Goal: Task Accomplishment & Management: Manage account settings

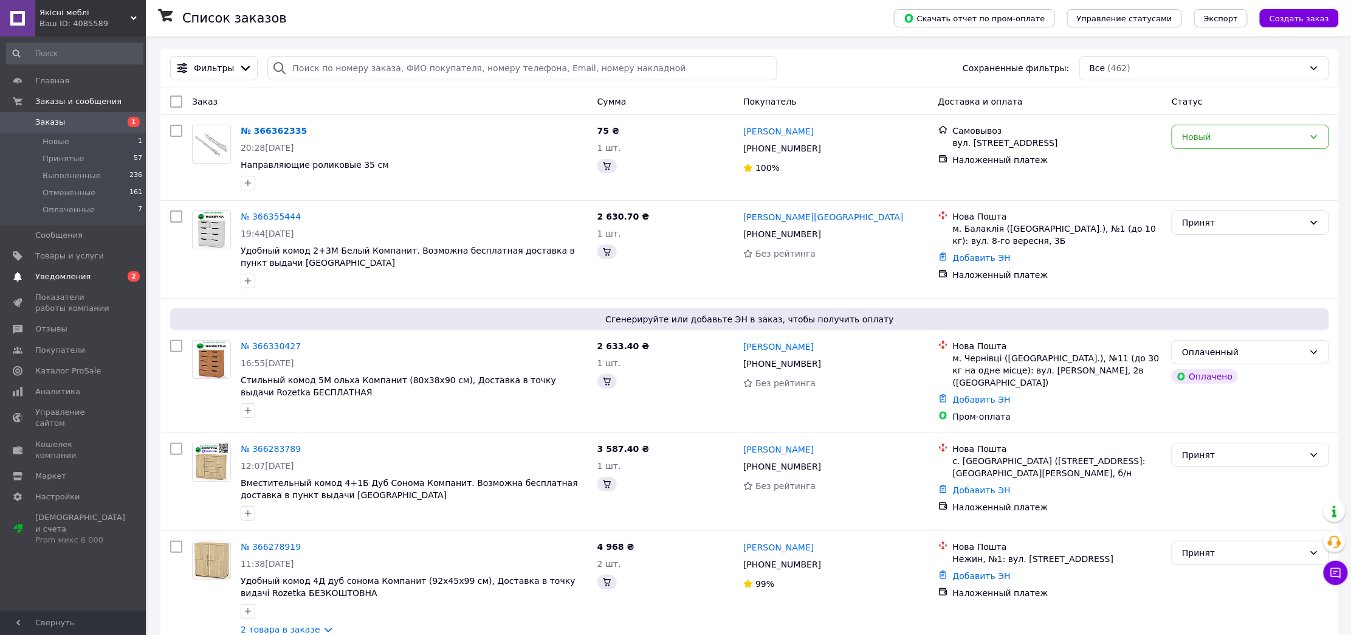
click at [131, 279] on span "2" at bounding box center [134, 276] width 12 height 10
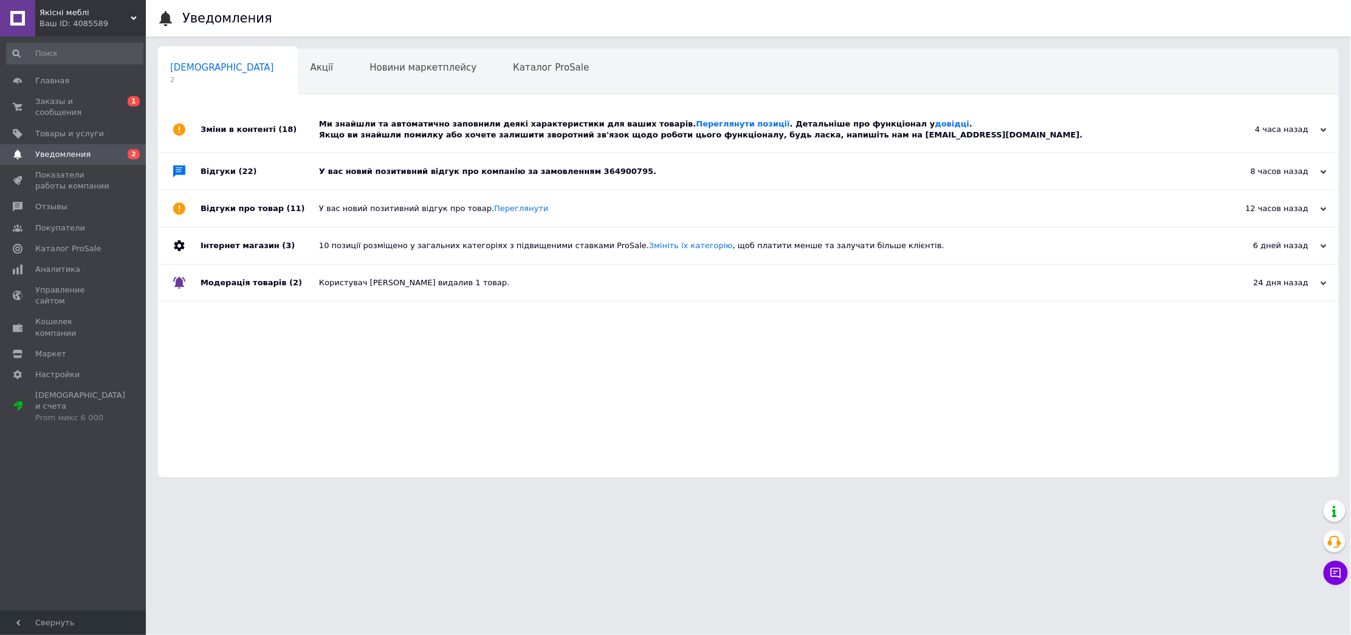
click at [421, 168] on div "У вас новий позитивний відгук про компанію за замовленням 364900795." at bounding box center [762, 171] width 886 height 11
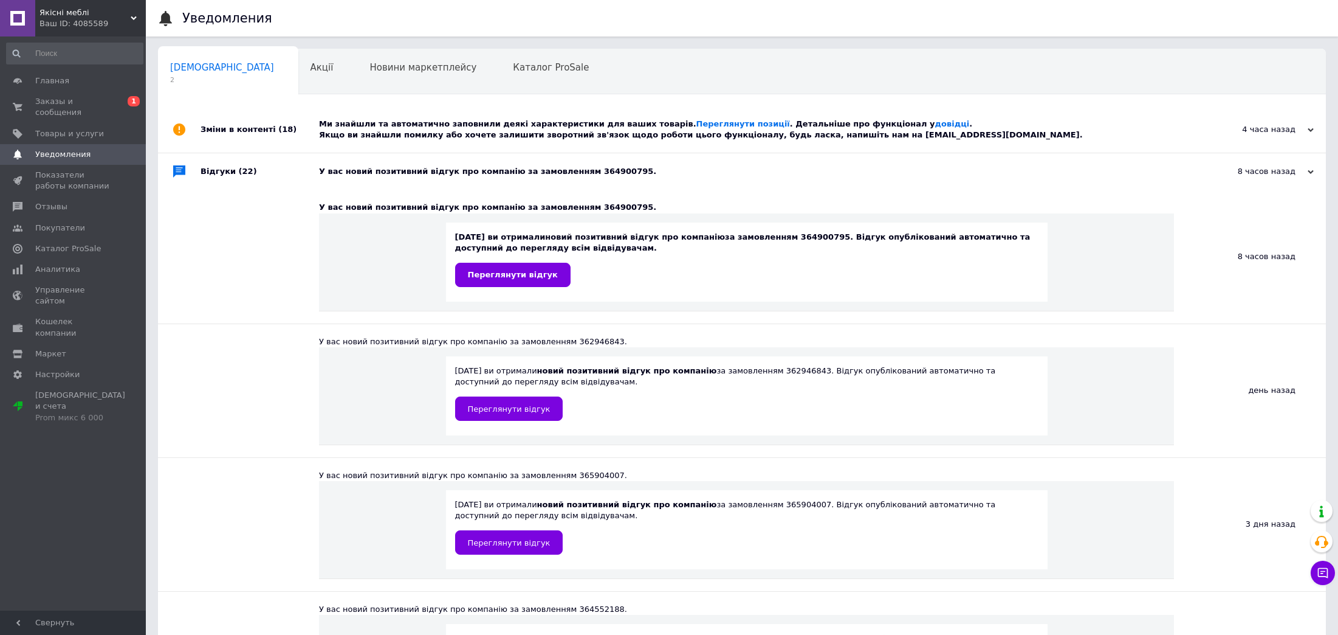
click at [429, 126] on div "Ми знайшли та автоматично заповнили деякі характеристики для ваших товарів. Пер…" at bounding box center [755, 130] width 873 height 22
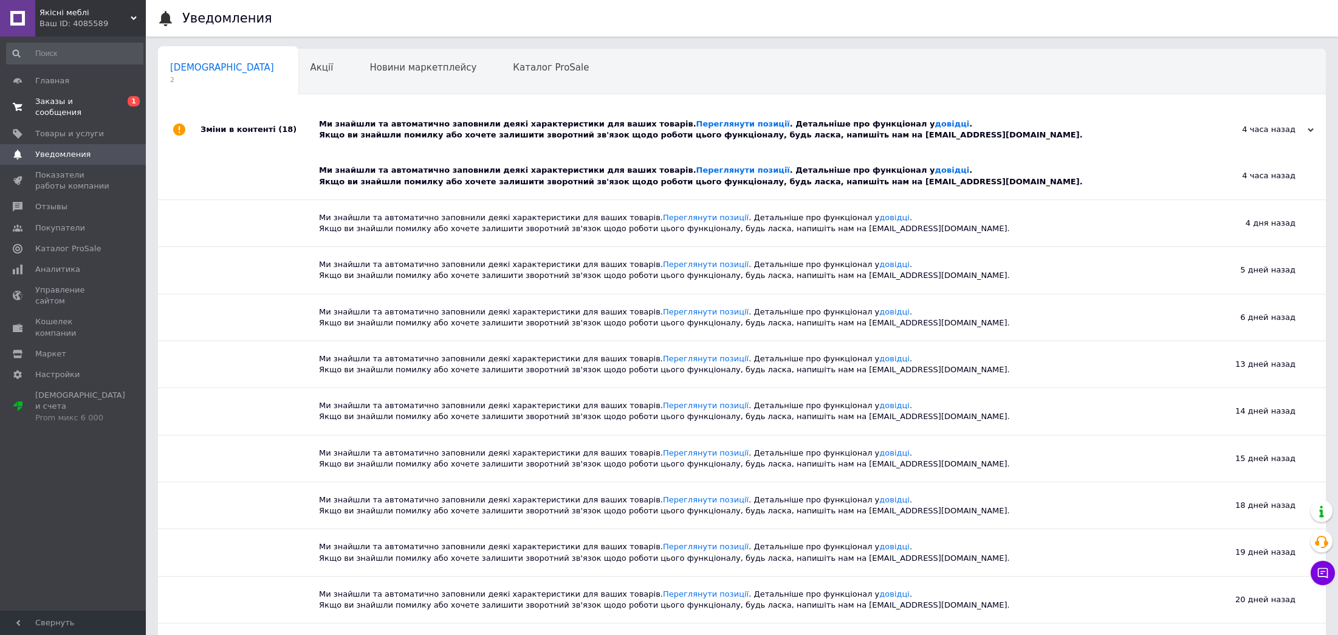
click at [91, 103] on span "Заказы и сообщения" at bounding box center [73, 107] width 77 height 22
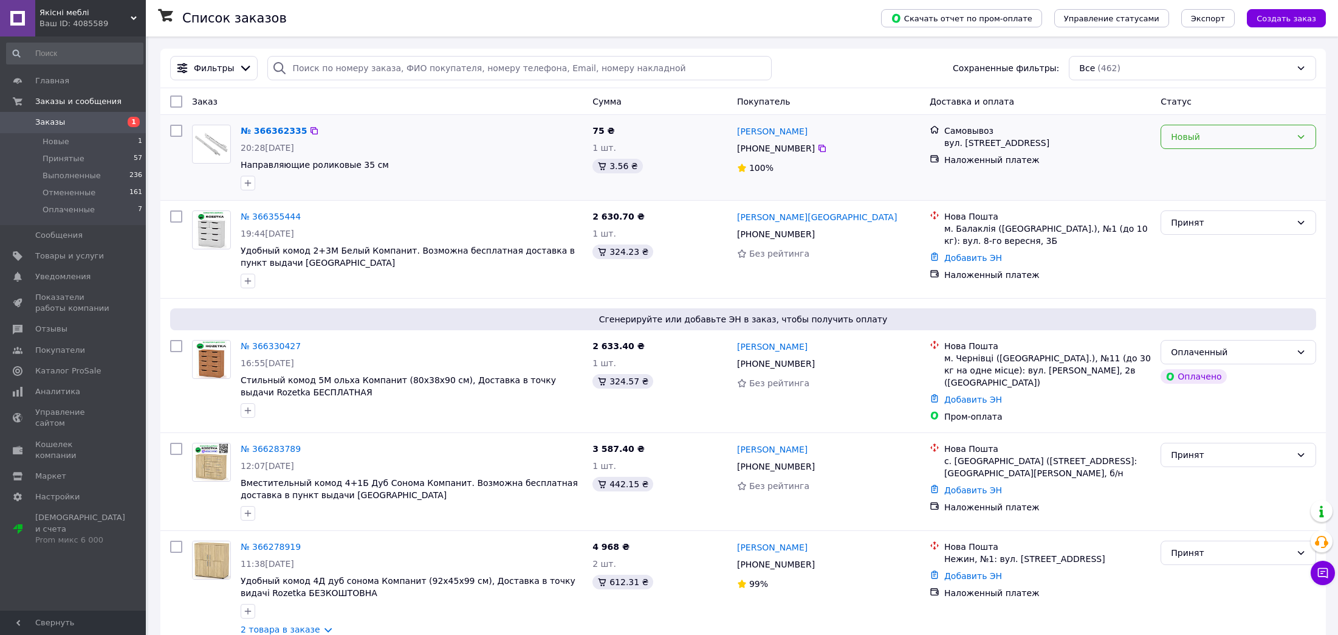
drag, startPoint x: 1200, startPoint y: 136, endPoint x: 1212, endPoint y: 147, distance: 16.8
click at [1200, 137] on div "Новый" at bounding box center [1231, 136] width 120 height 13
click at [1228, 171] on li "Принят" at bounding box center [1238, 164] width 154 height 22
click at [71, 372] on span "Каталог ProSale" at bounding box center [68, 370] width 66 height 11
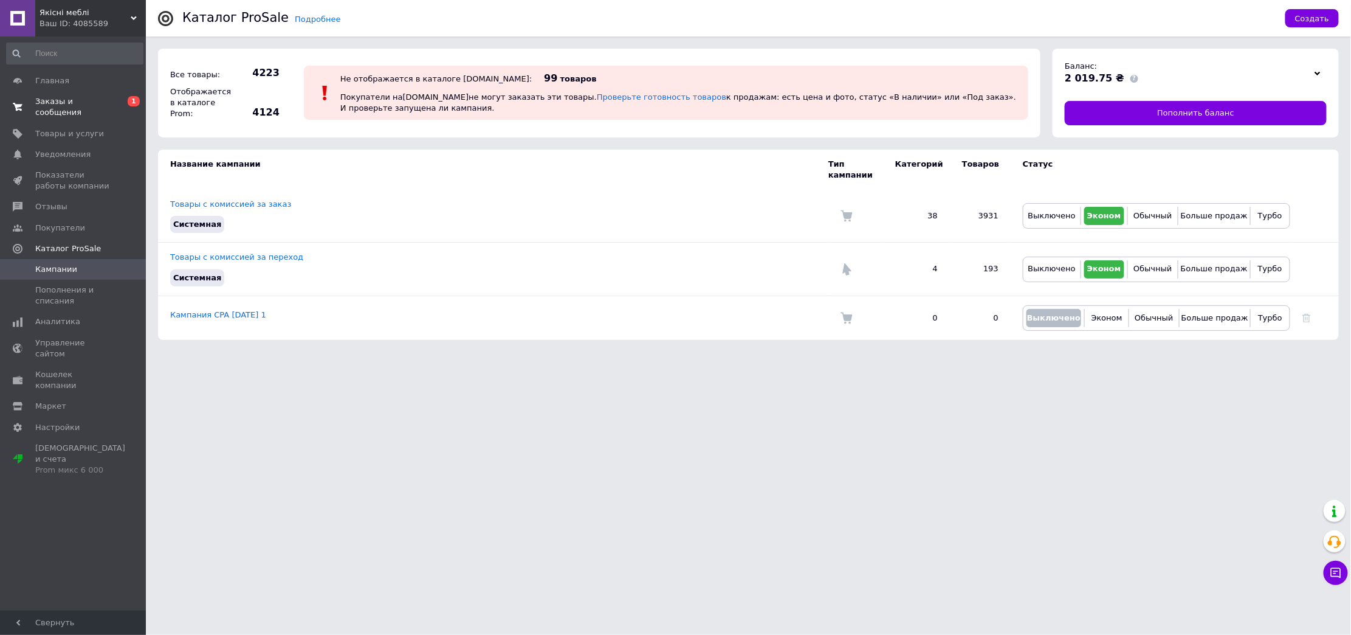
click at [96, 96] on span "Заказы и сообщения" at bounding box center [73, 107] width 77 height 22
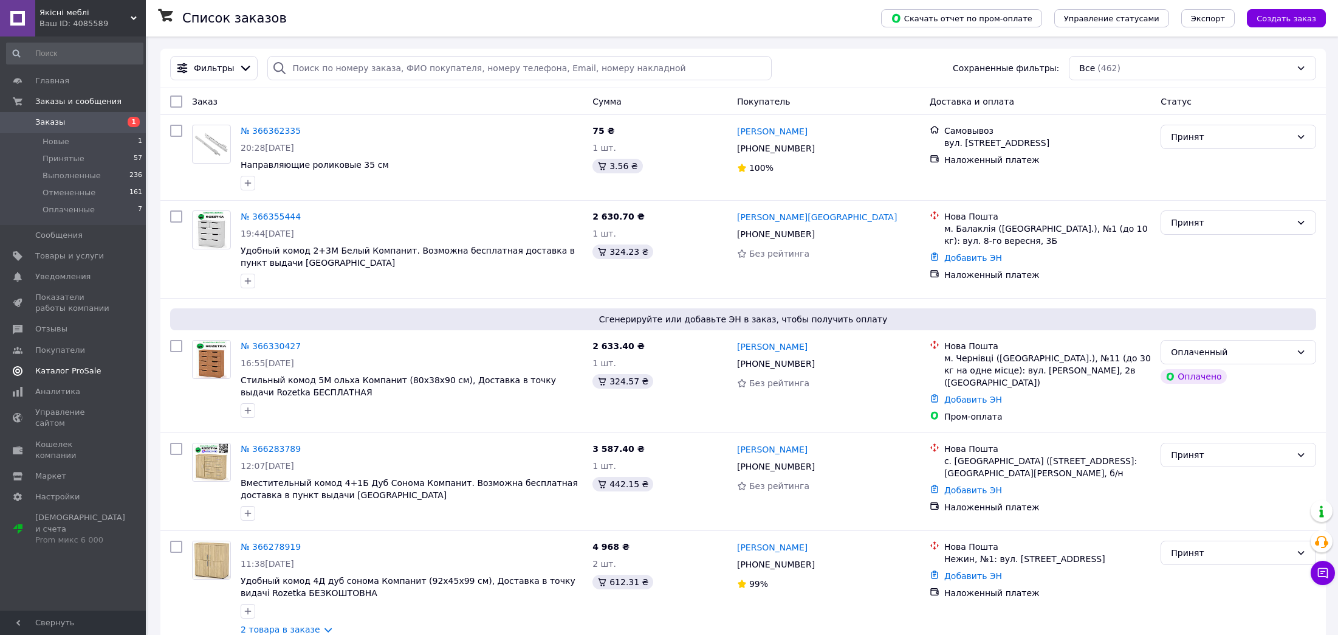
click at [62, 364] on link "Каталог ProSale" at bounding box center [75, 370] width 150 height 21
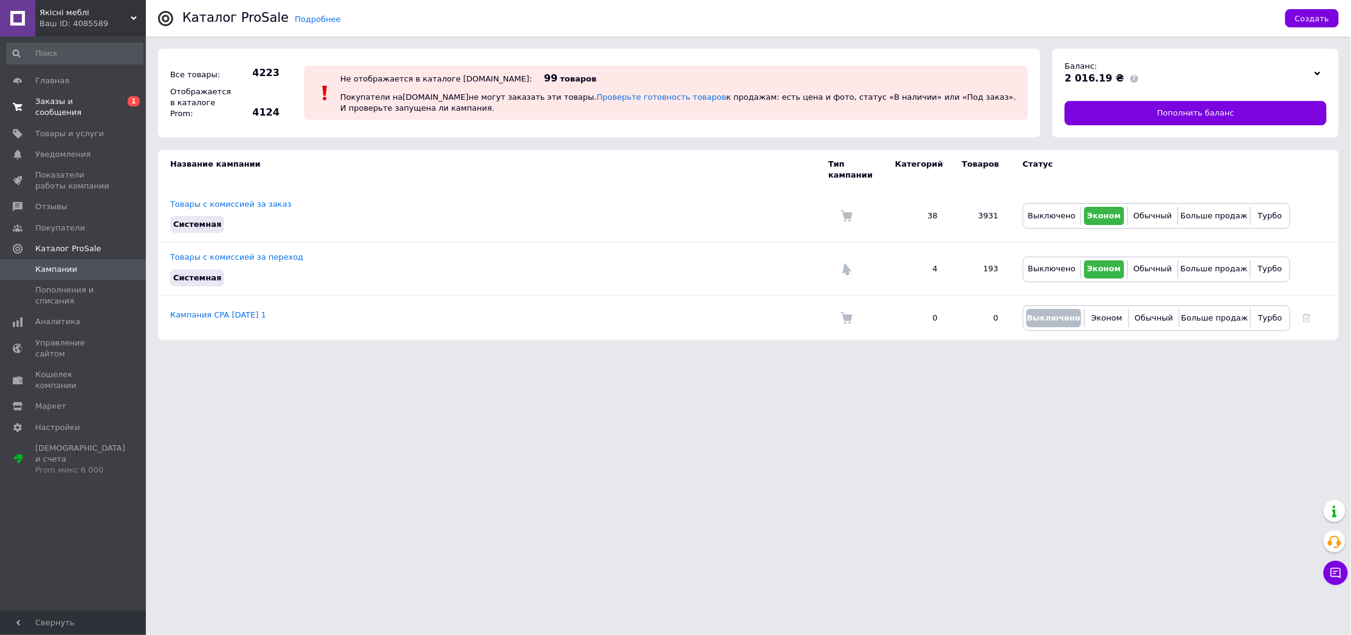
click at [71, 106] on span "Заказы и сообщения" at bounding box center [73, 107] width 77 height 22
